Goal: Task Accomplishment & Management: Manage account settings

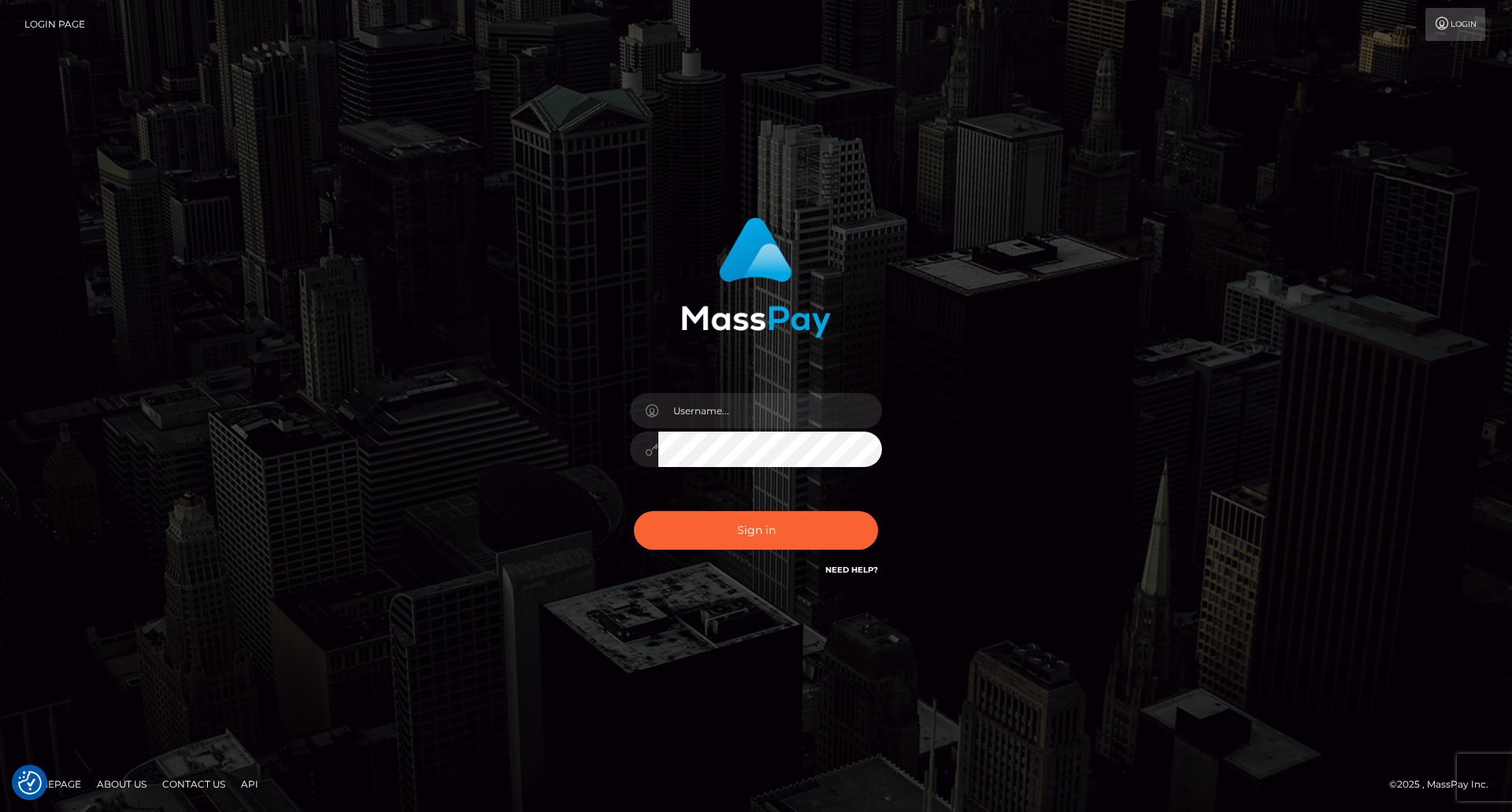
checkbox input "true"
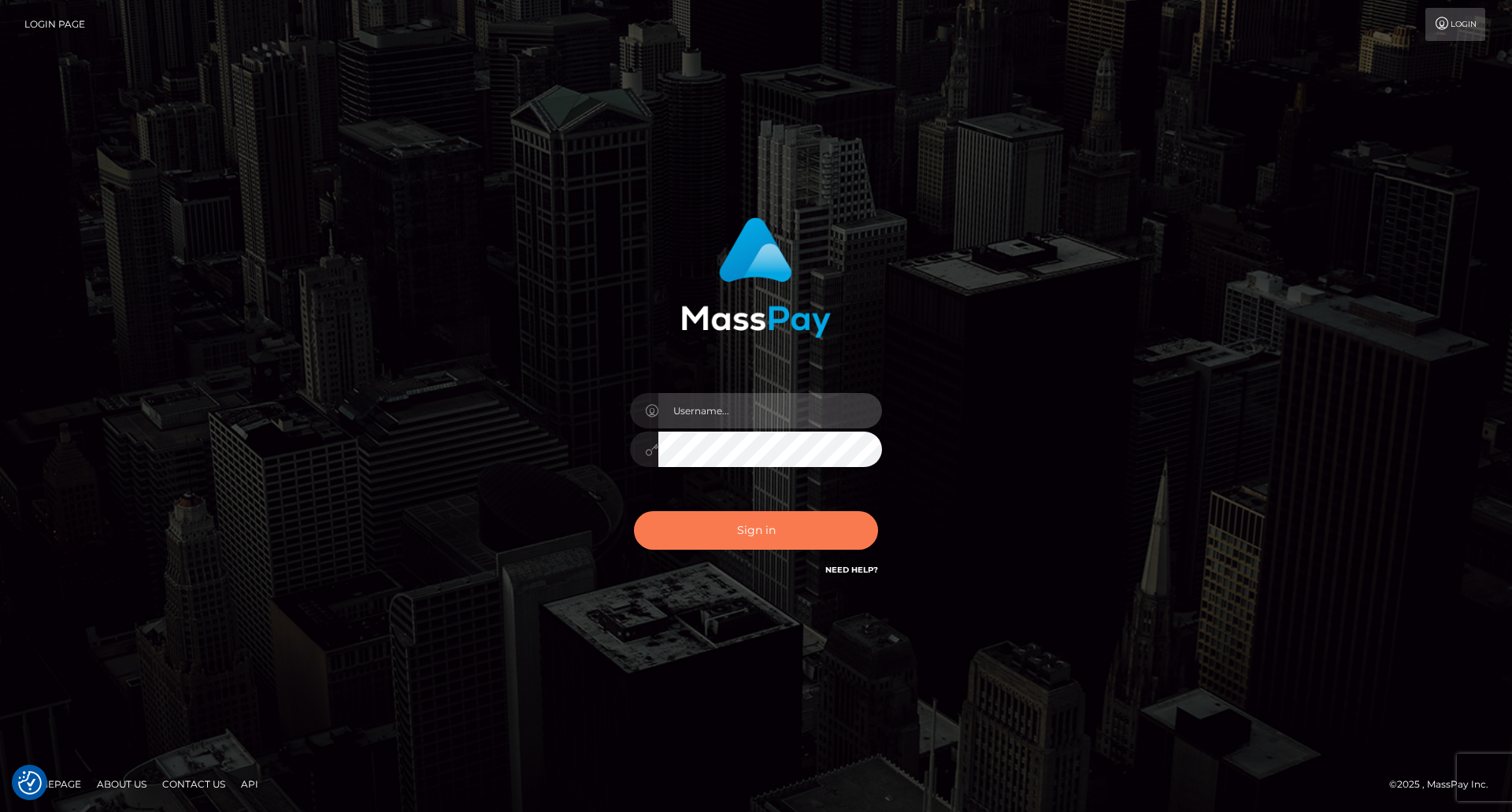
type input "Dikla Silver"
click at [786, 522] on button "Sign in" at bounding box center [756, 530] width 244 height 39
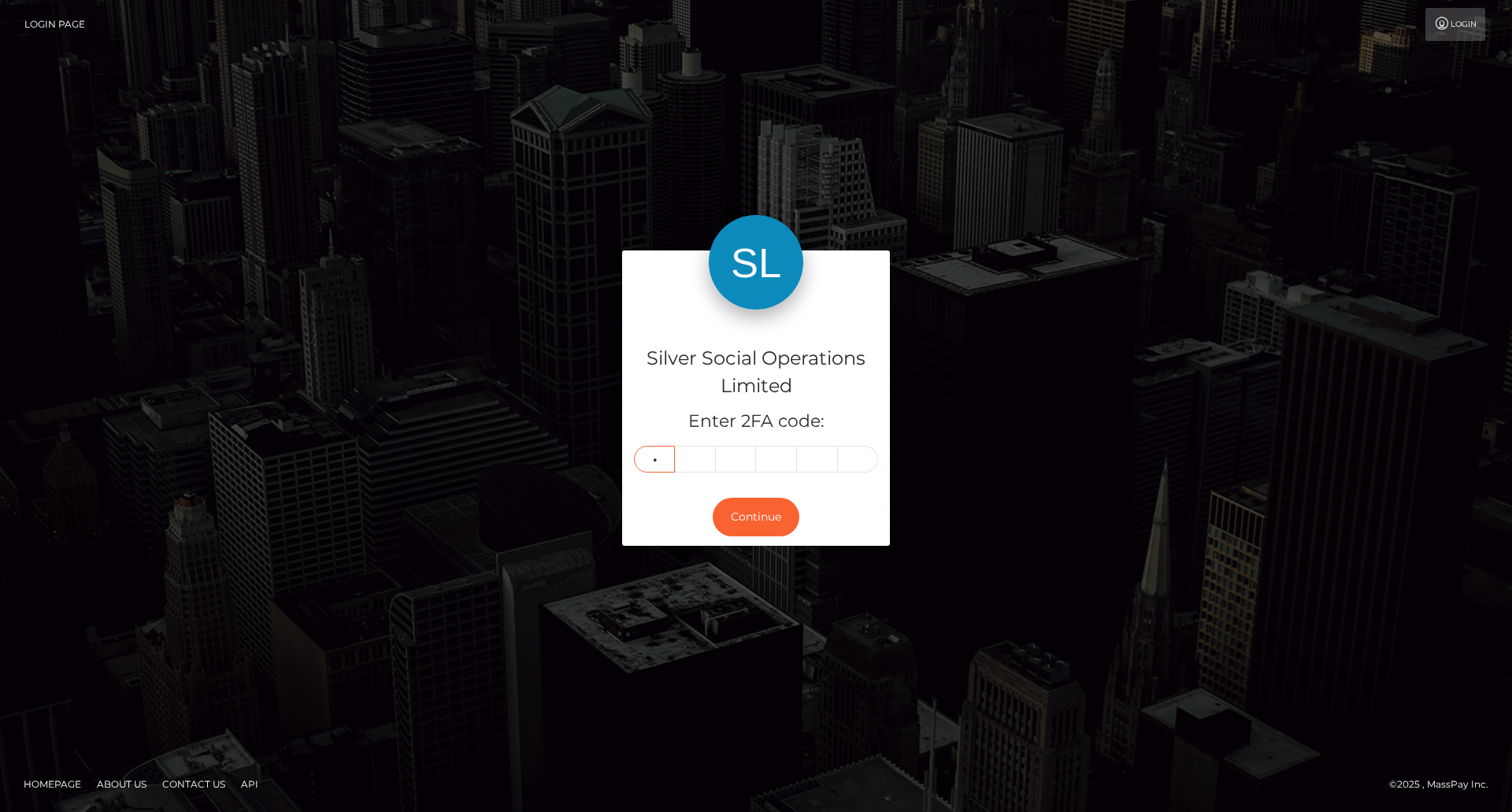
type input "9"
type input "3"
type input "0"
type input "5"
type input "6"
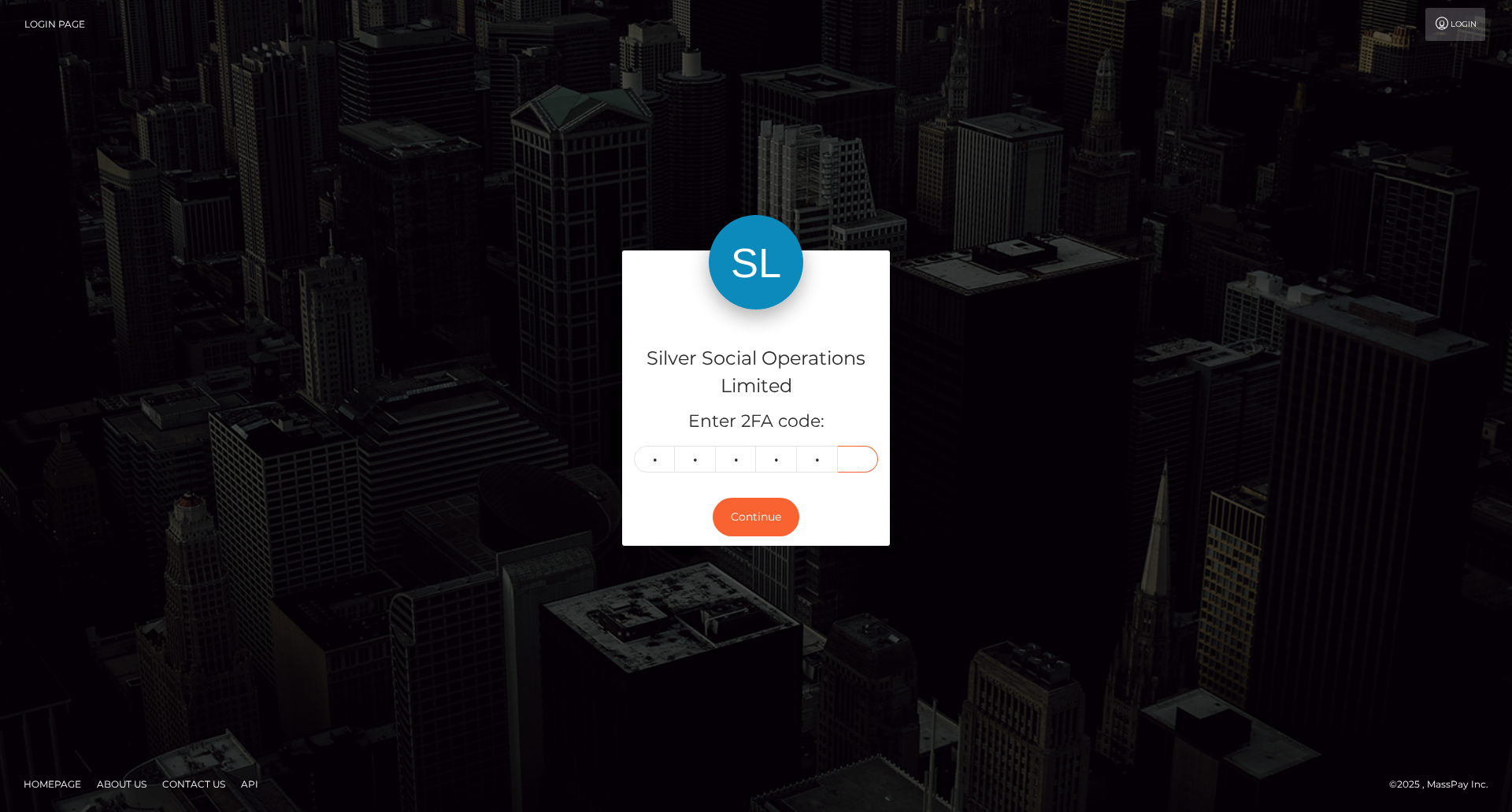
type input "5"
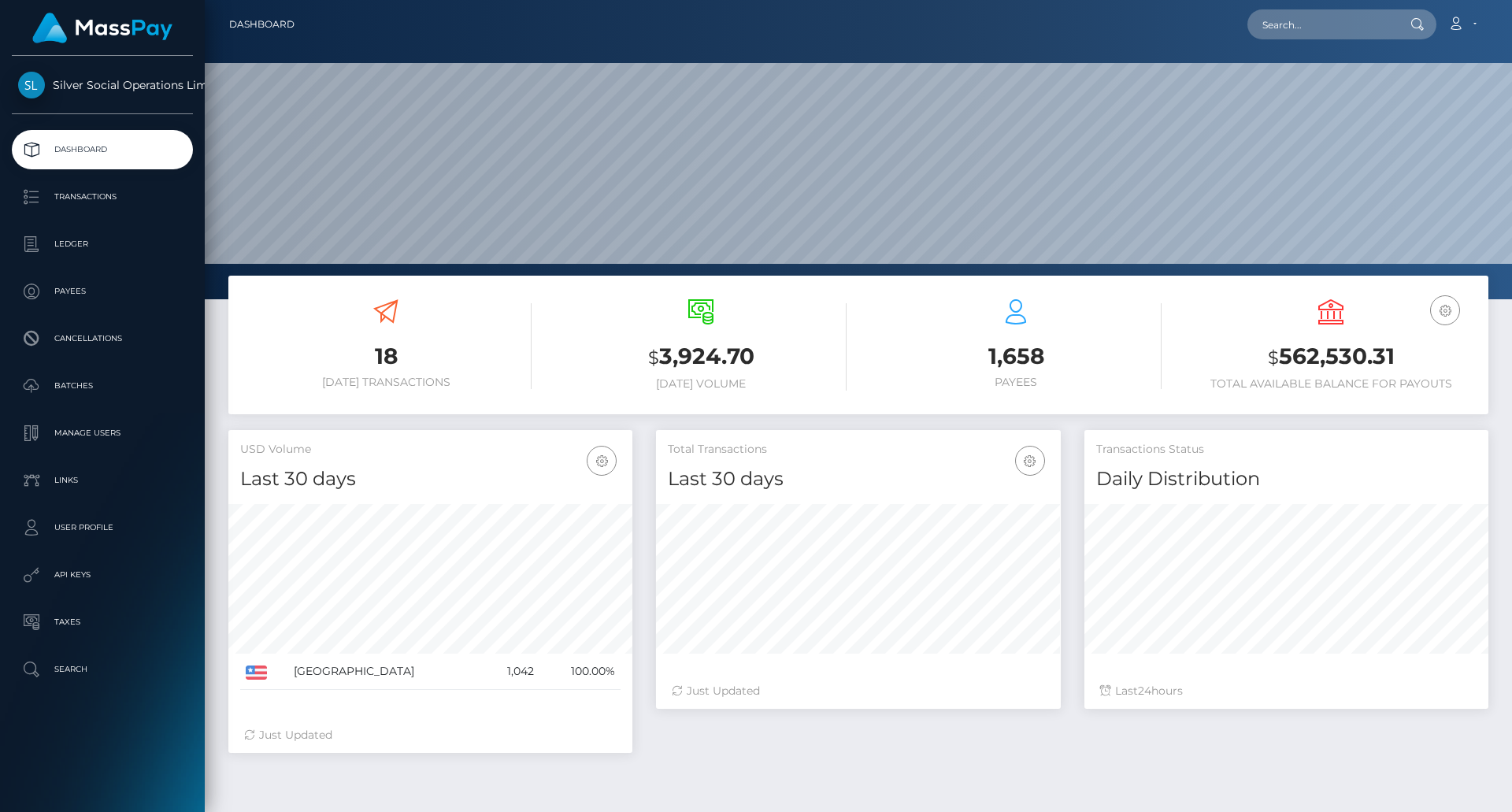
scroll to position [280, 405]
click at [1331, 345] on h3 "$ 562,530.31" at bounding box center [1331, 357] width 292 height 32
copy h3 "562,530.31"
